Goal: Complete application form

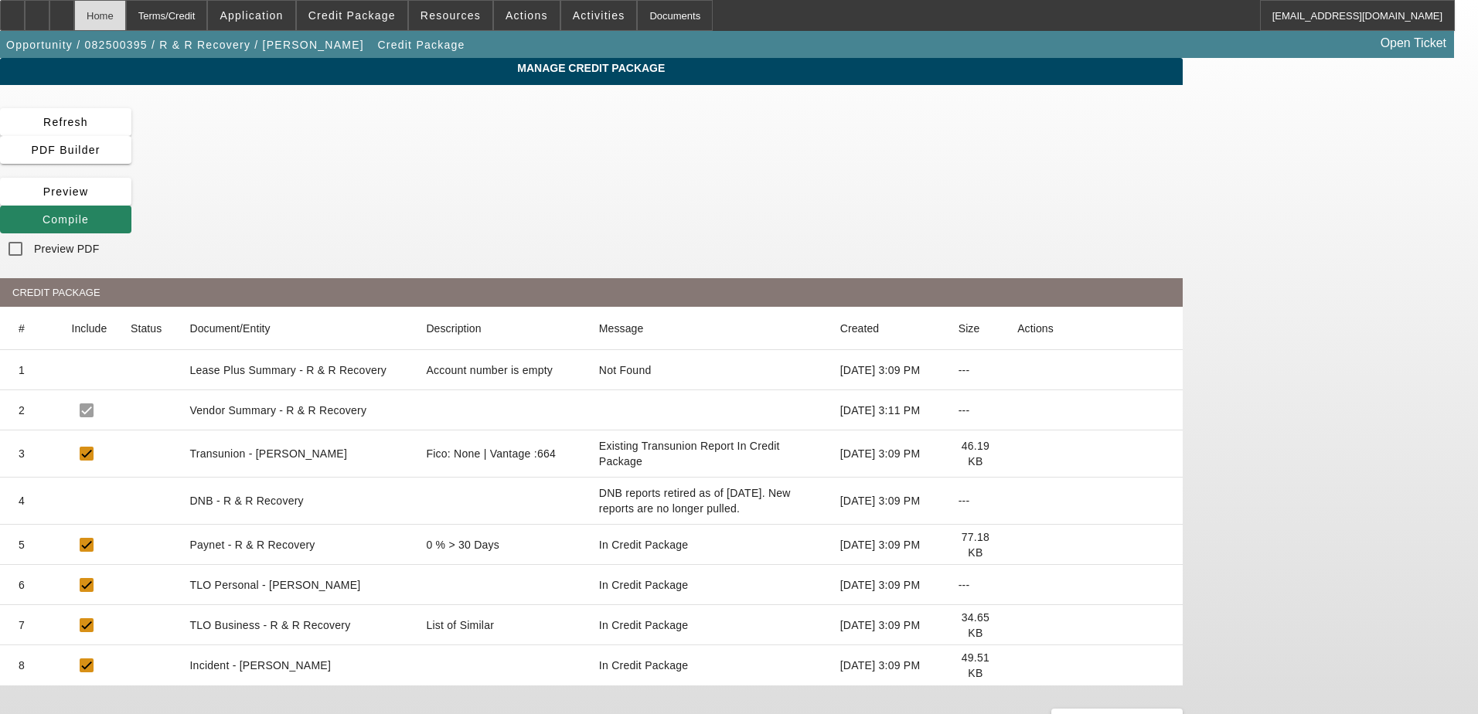
click at [126, 12] on div "Home" at bounding box center [100, 15] width 52 height 31
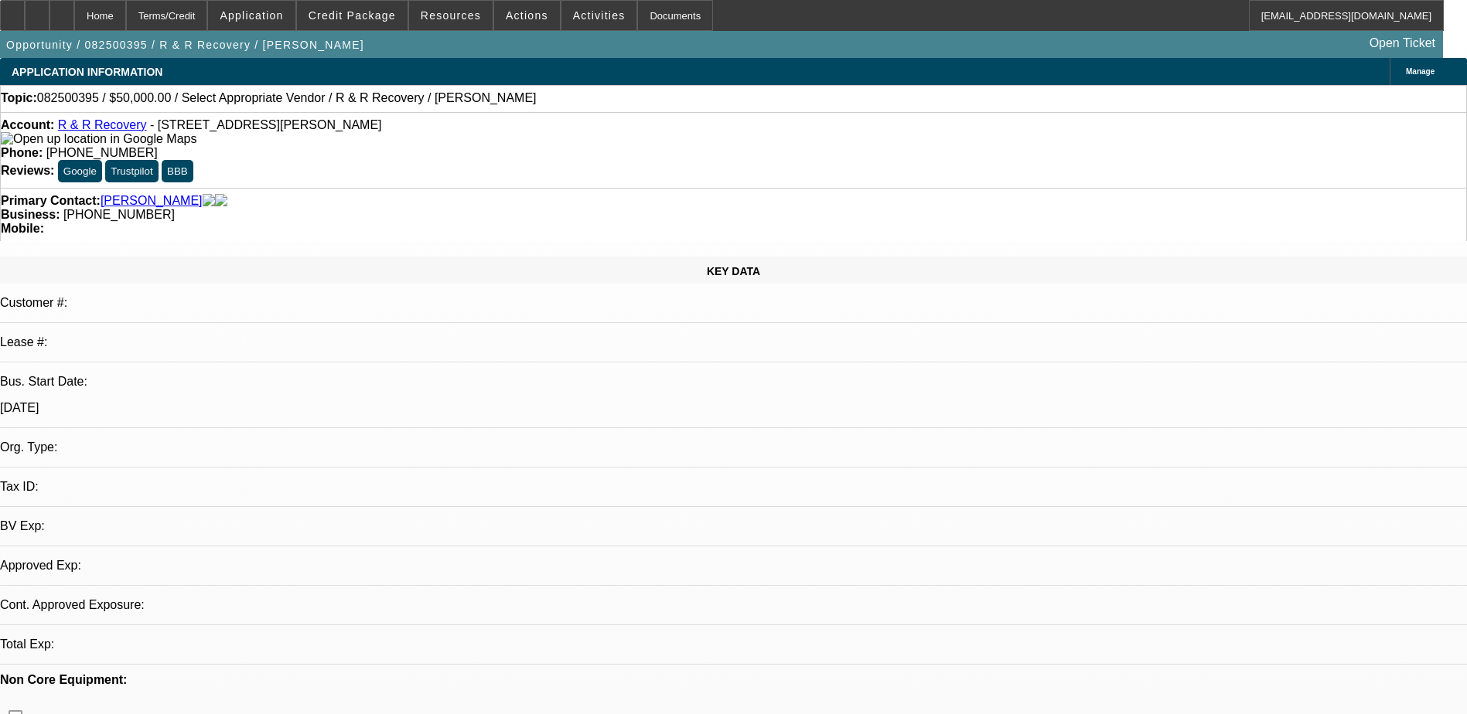
select select "0"
select select "2"
select select "0.1"
select select "4"
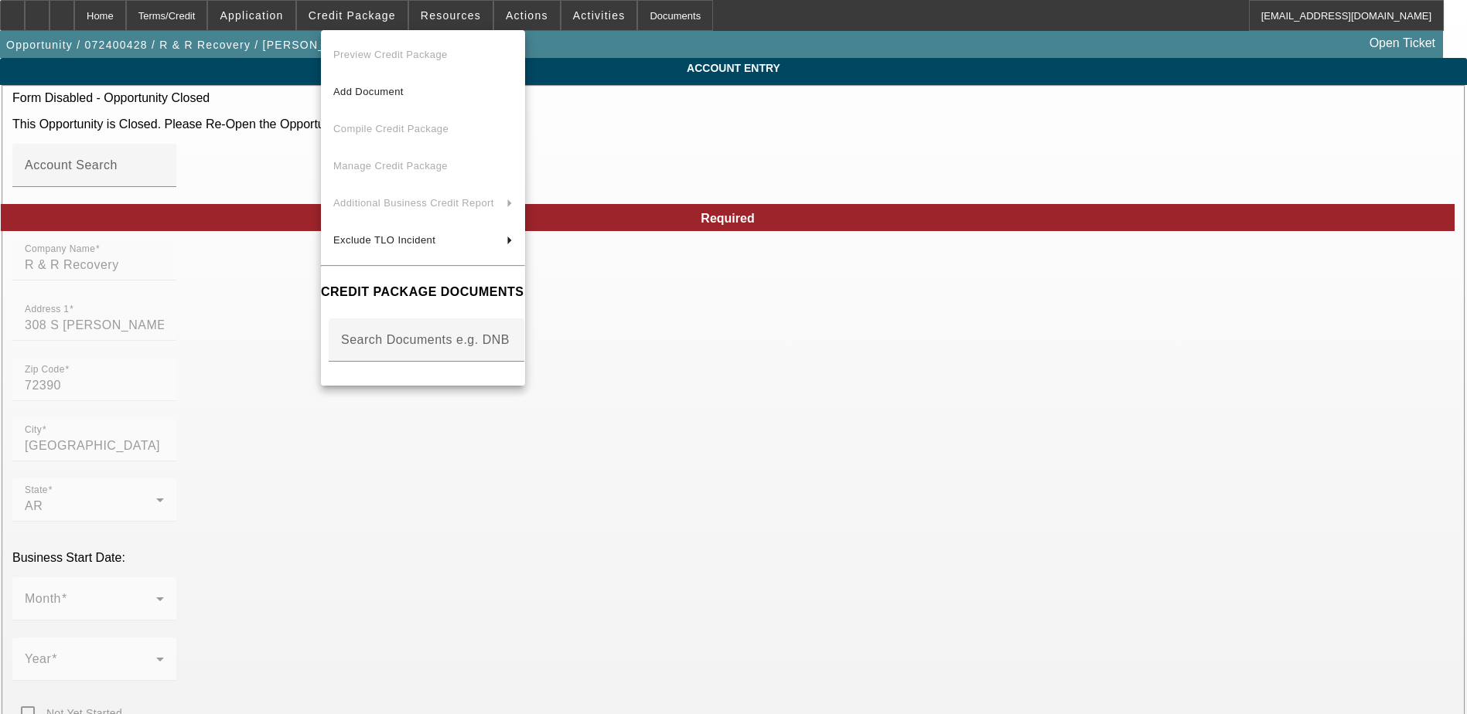
scroll to position [155, 0]
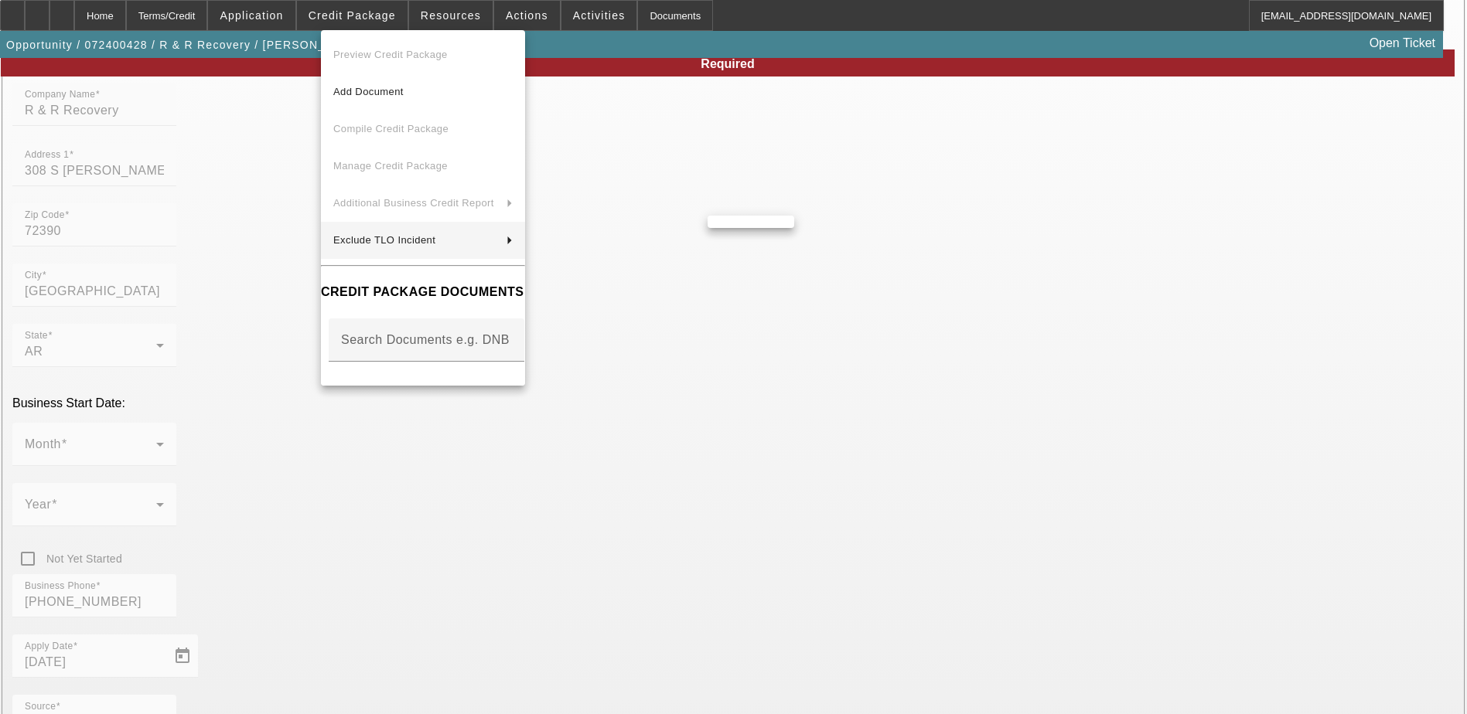
click at [105, 351] on div at bounding box center [733, 357] width 1467 height 714
